Goal: Task Accomplishment & Management: Manage account settings

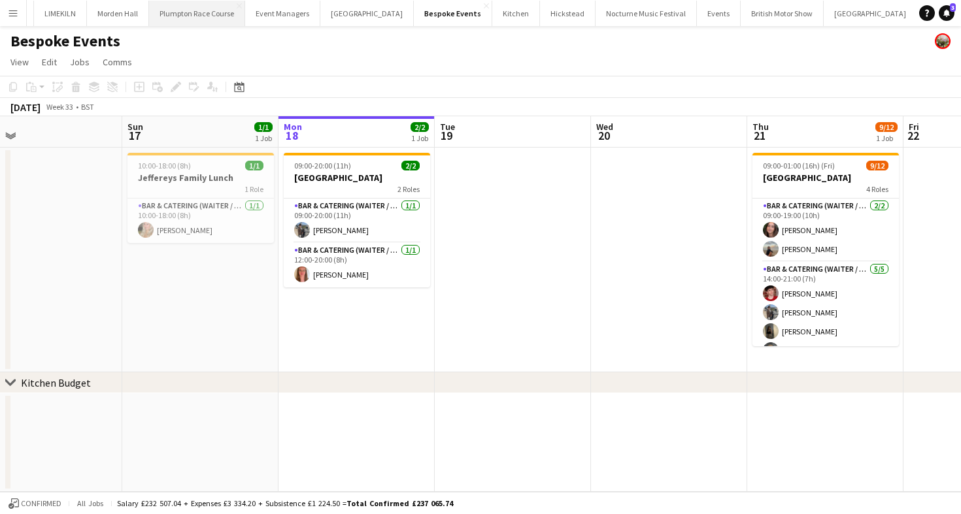
scroll to position [0, 35]
click at [740, 14] on button "British Motor Show Close" at bounding box center [781, 13] width 83 height 25
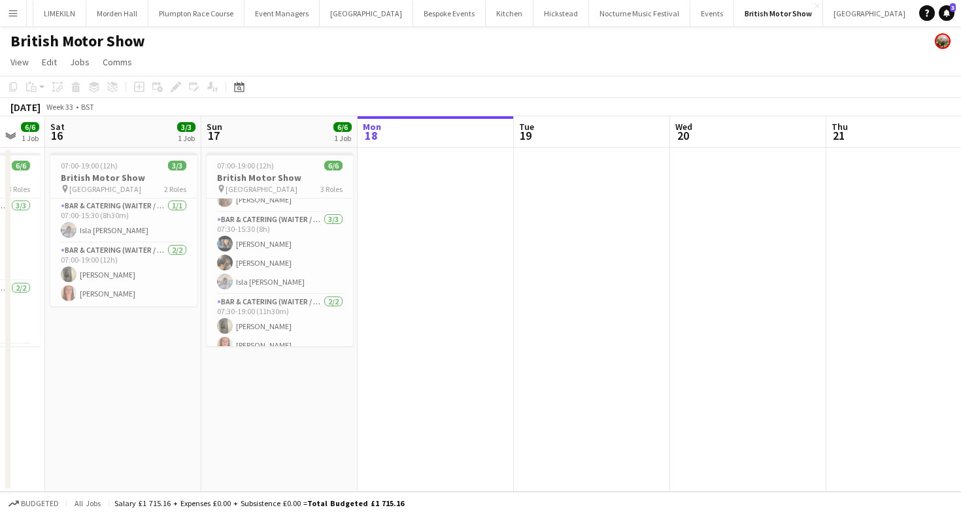
scroll to position [42, 0]
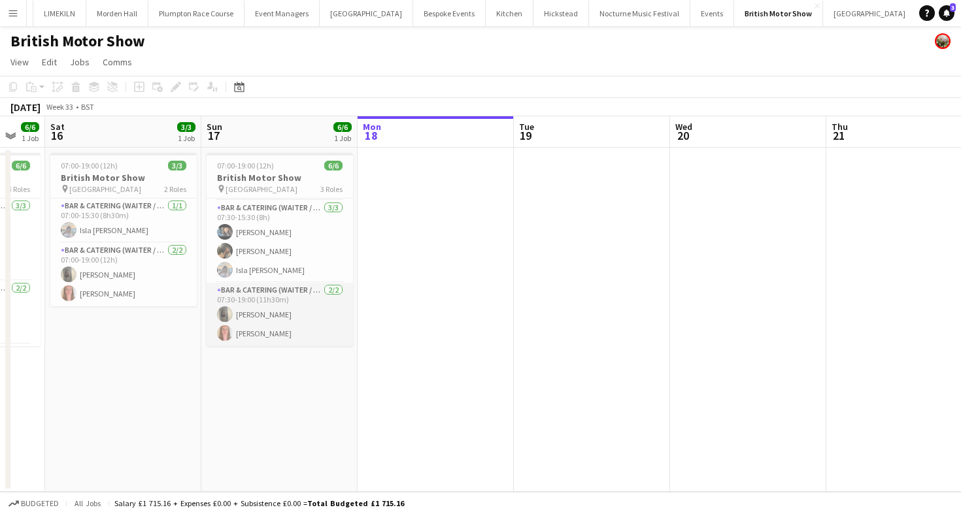
click at [288, 322] on app-card-role "Bar & Catering (Waiter / waitress) [DATE] 07:30-19:00 (11h30m) [PERSON_NAME] [P…" at bounding box center [280, 314] width 146 height 63
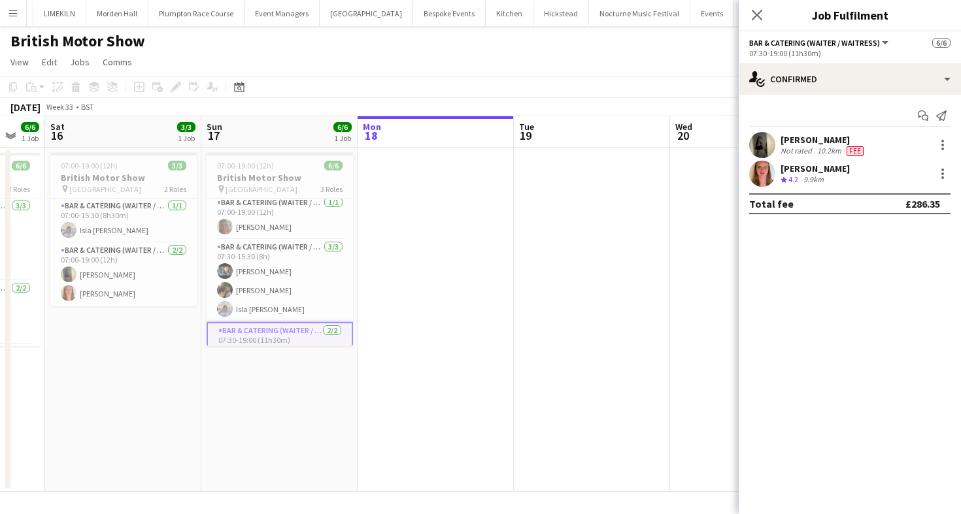
scroll to position [4, 0]
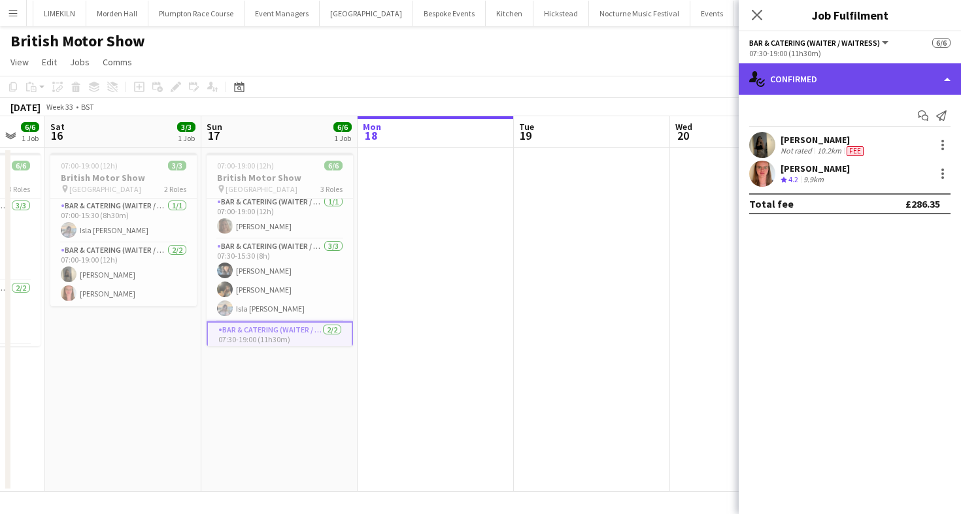
click at [888, 80] on div "single-neutral-actions-check-2 Confirmed" at bounding box center [850, 78] width 222 height 31
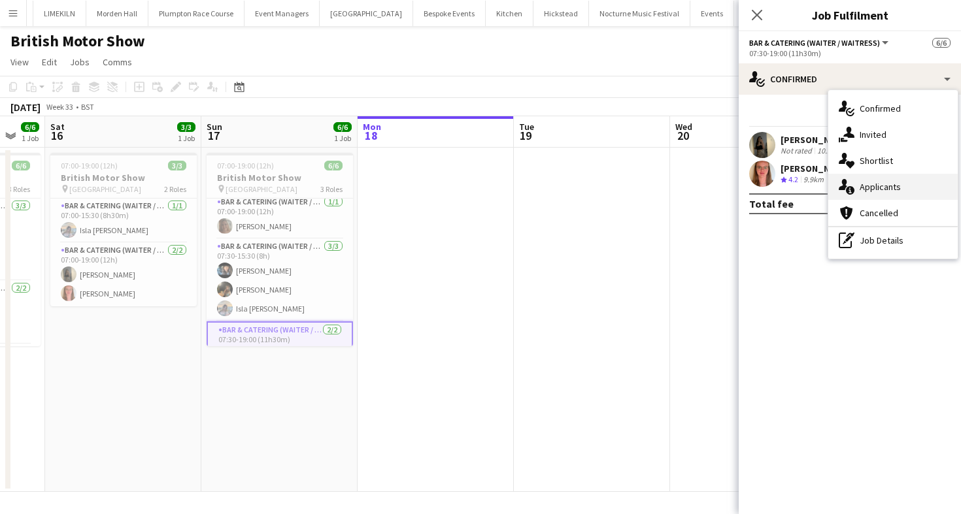
click at [875, 193] on div "single-neutral-actions-information Applicants" at bounding box center [892, 187] width 129 height 26
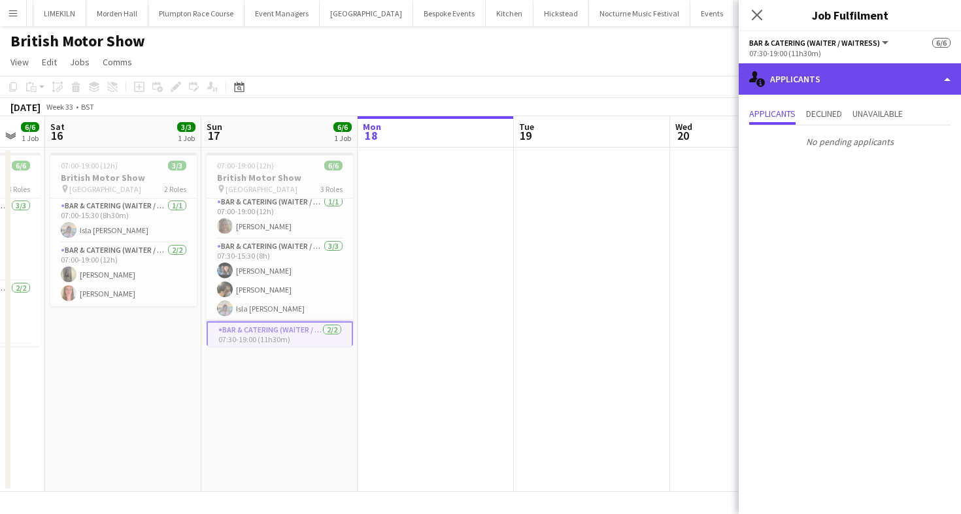
click at [832, 86] on div "single-neutral-actions-information Applicants" at bounding box center [850, 78] width 222 height 31
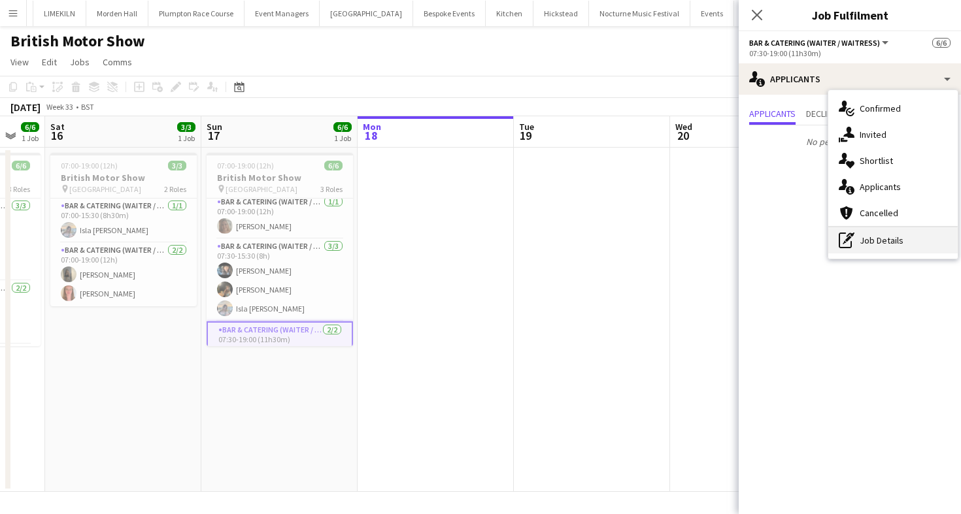
click at [892, 238] on div "pen-write Job Details" at bounding box center [892, 240] width 129 height 26
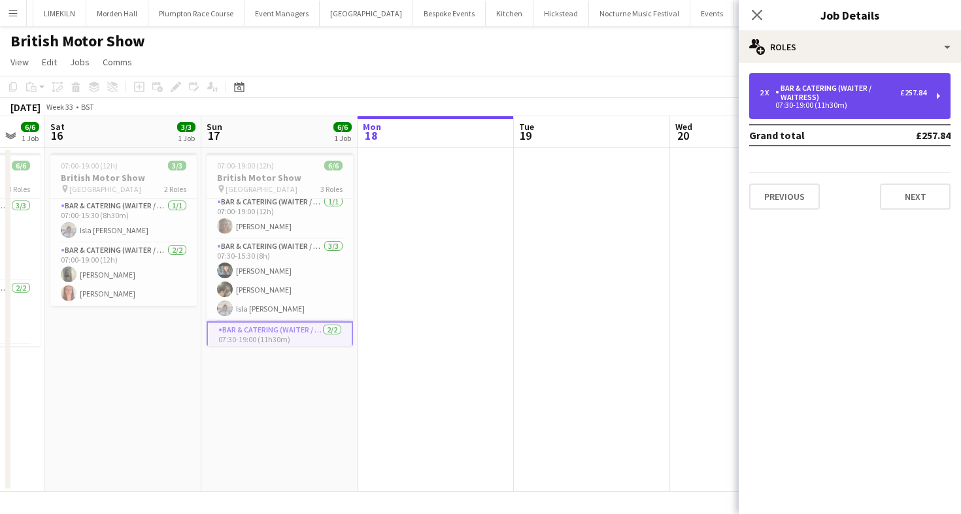
click at [825, 112] on div "2 x Bar & Catering (Waiter / waitress) £257.84 07:30-19:00 (11h30m)" at bounding box center [849, 96] width 201 height 46
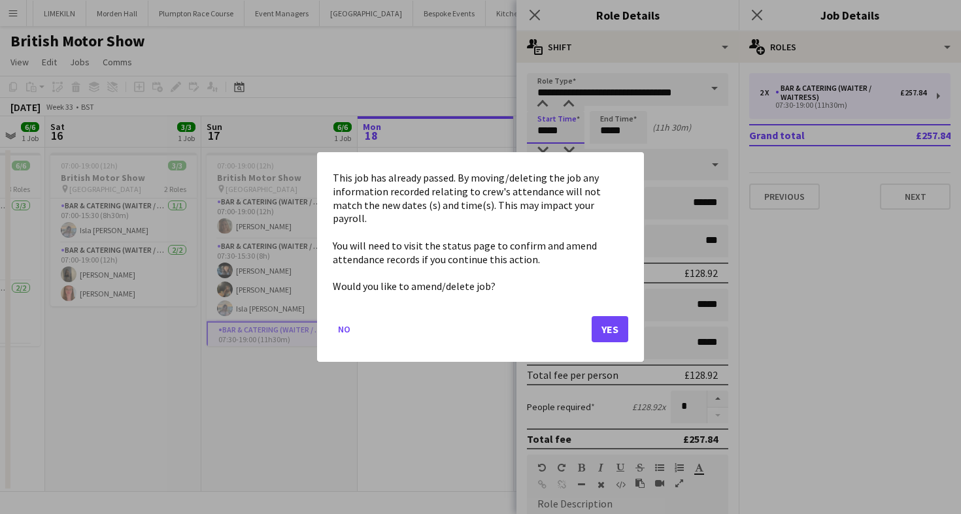
click at [554, 116] on body "Menu Boards Boards Boards All jobs Status Workforce Workforce My Workforce Recr…" at bounding box center [480, 257] width 961 height 514
click at [600, 316] on button "Yes" at bounding box center [610, 329] width 37 height 26
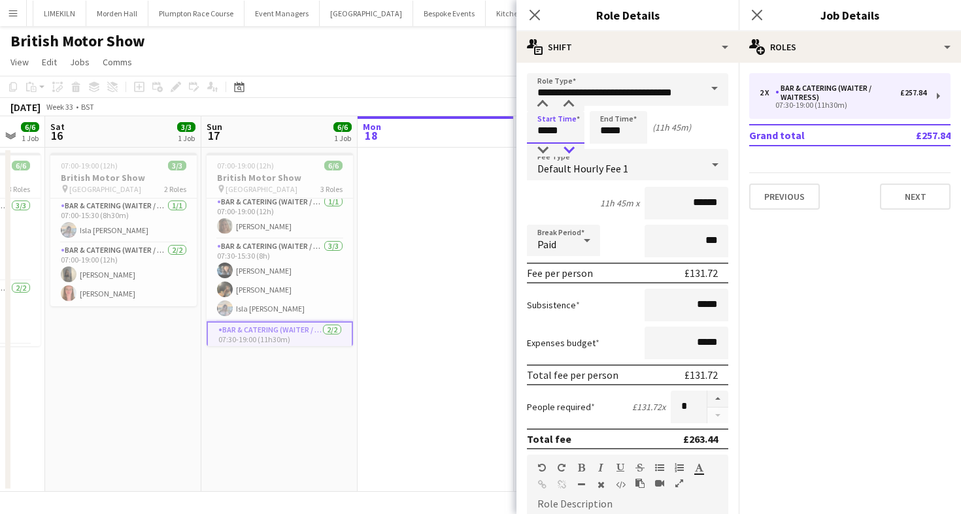
click at [567, 146] on div at bounding box center [569, 150] width 26 height 13
type input "*****"
click at [567, 146] on div at bounding box center [569, 150] width 26 height 13
click at [437, 97] on div "Copy Paste Paste Command V Paste with crew Command Shift V Paste linked Job [GE…" at bounding box center [480, 96] width 961 height 41
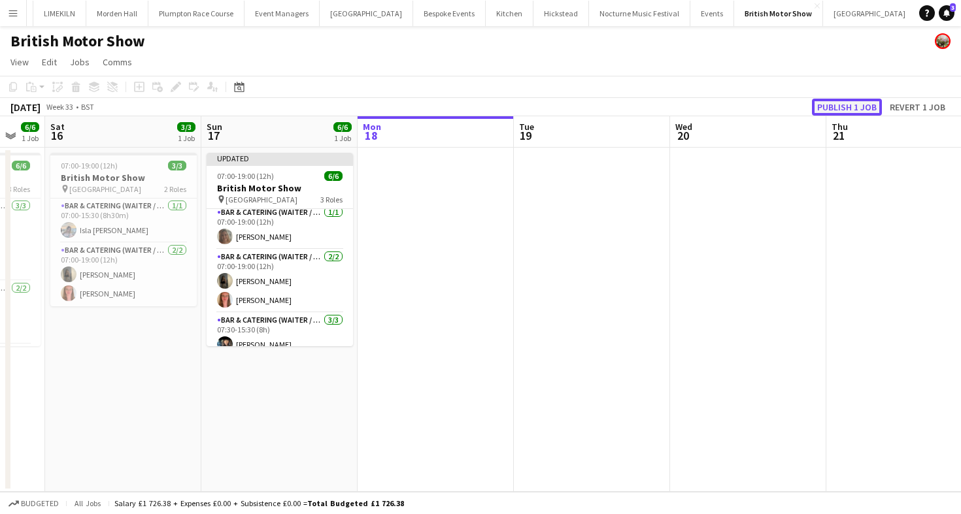
click at [828, 109] on button "Publish 1 job" at bounding box center [847, 107] width 70 height 17
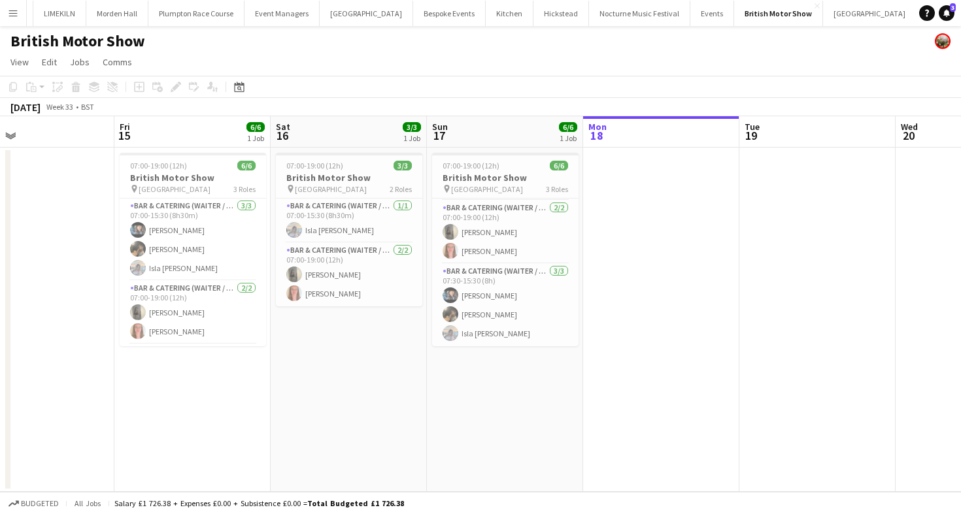
scroll to position [0, 270]
